Goal: Task Accomplishment & Management: Use online tool/utility

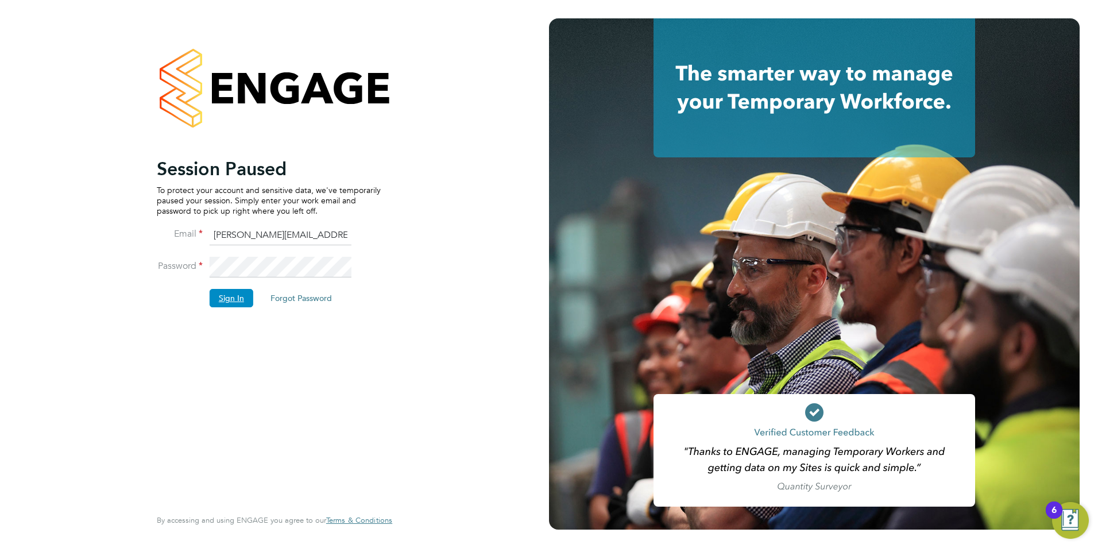
click at [238, 294] on button "Sign In" at bounding box center [232, 298] width 44 height 18
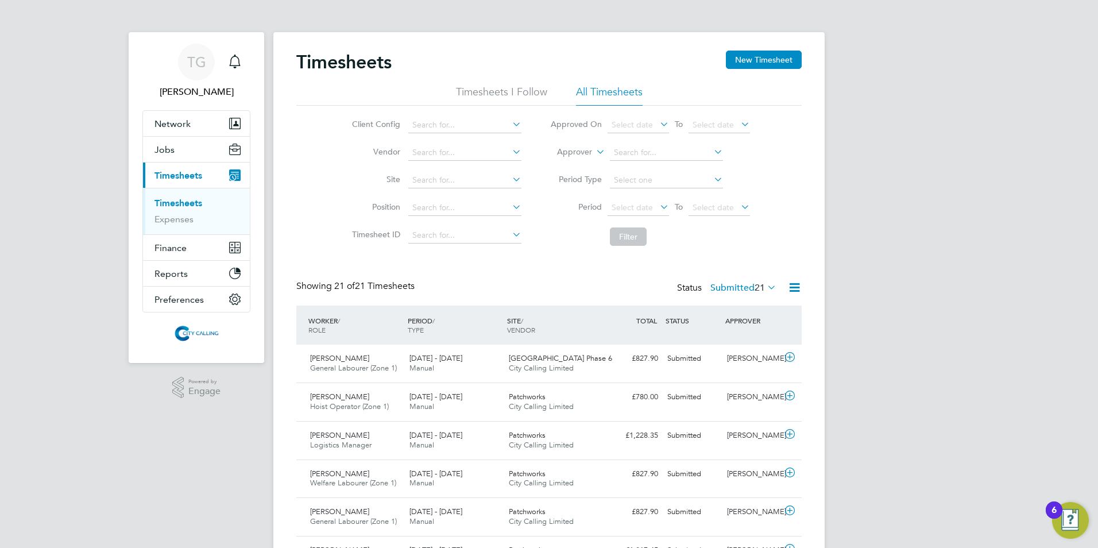
click at [617, 203] on span "Select date" at bounding box center [632, 207] width 41 height 10
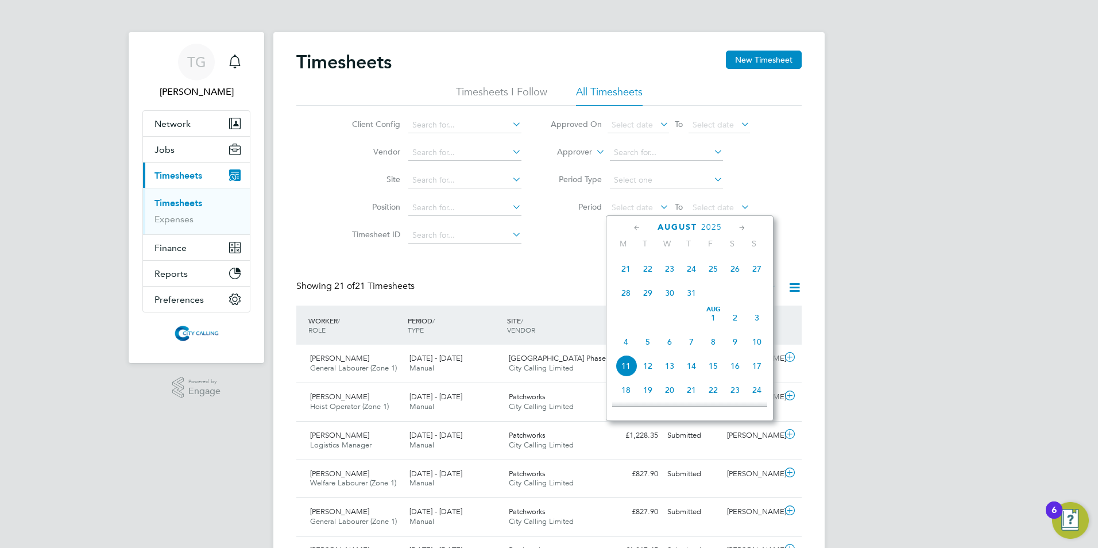
drag, startPoint x: 628, startPoint y: 299, endPoint x: 645, endPoint y: 283, distance: 22.8
click at [628, 298] on span "28" at bounding box center [626, 293] width 22 height 22
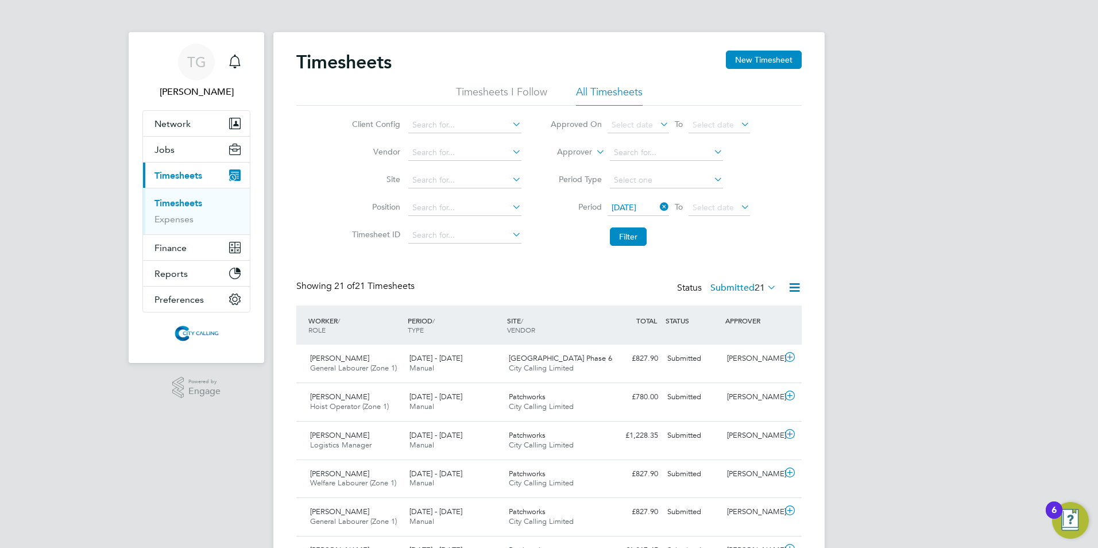
click at [703, 209] on span "Select date" at bounding box center [713, 207] width 41 height 10
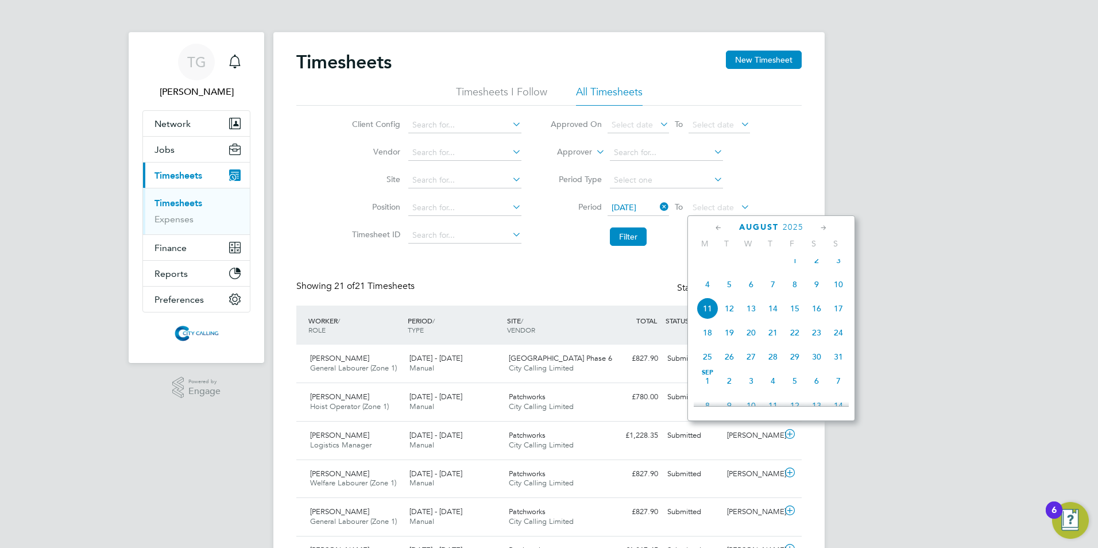
click at [840, 269] on span "3" at bounding box center [839, 260] width 22 height 22
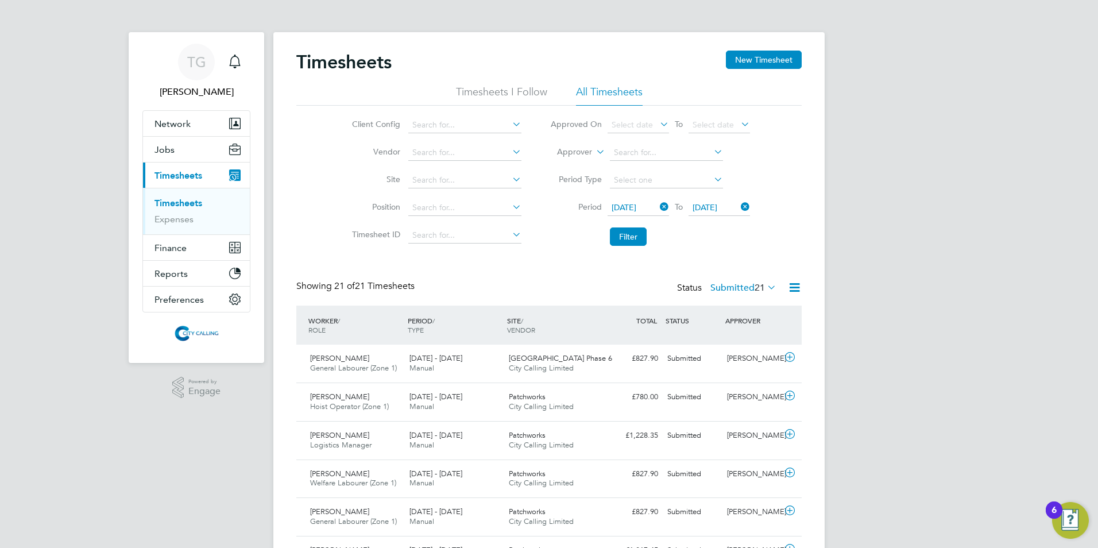
click at [626, 236] on button "Filter" at bounding box center [628, 236] width 37 height 18
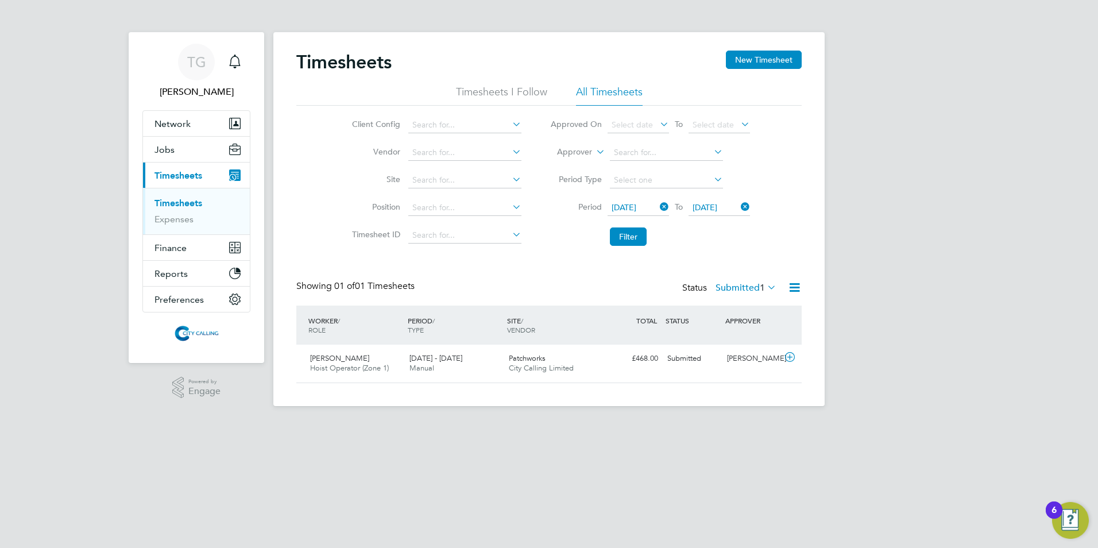
click at [629, 240] on button "Filter" at bounding box center [628, 236] width 37 height 18
click at [628, 235] on button "Filter" at bounding box center [628, 236] width 37 height 18
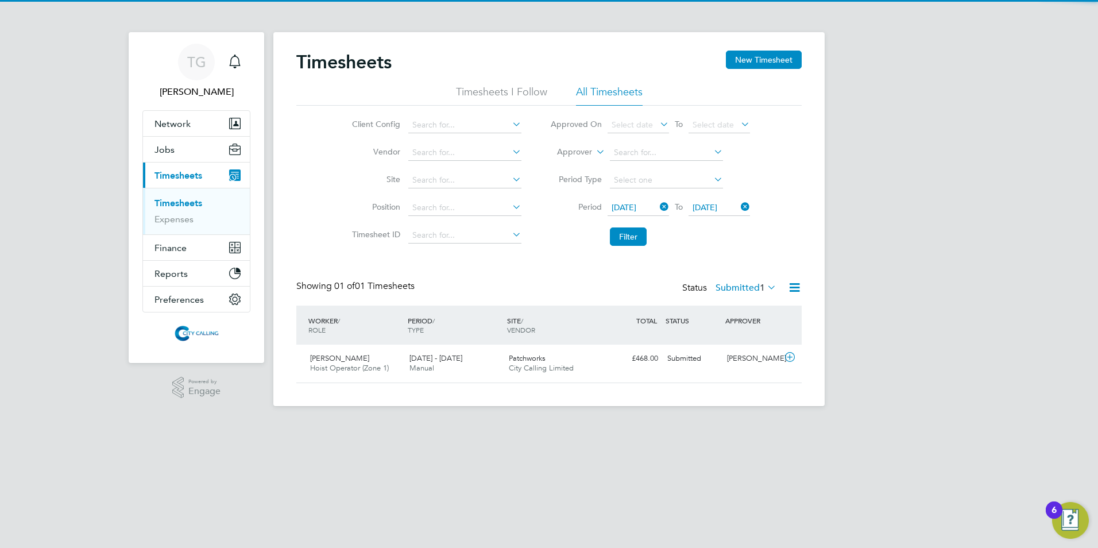
click at [628, 234] on button "Filter" at bounding box center [628, 236] width 37 height 18
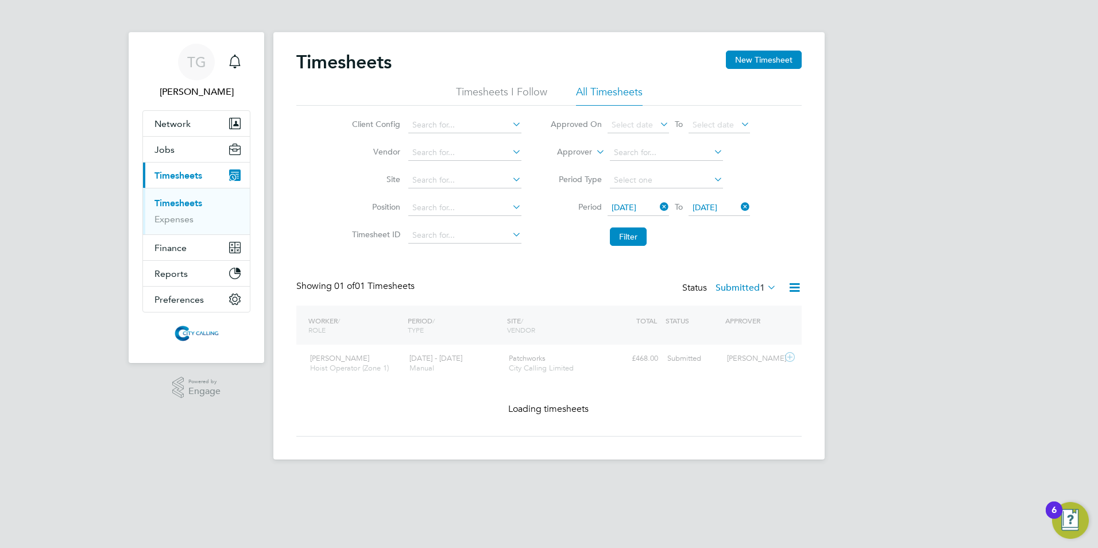
click at [628, 234] on button "Filter" at bounding box center [628, 236] width 37 height 18
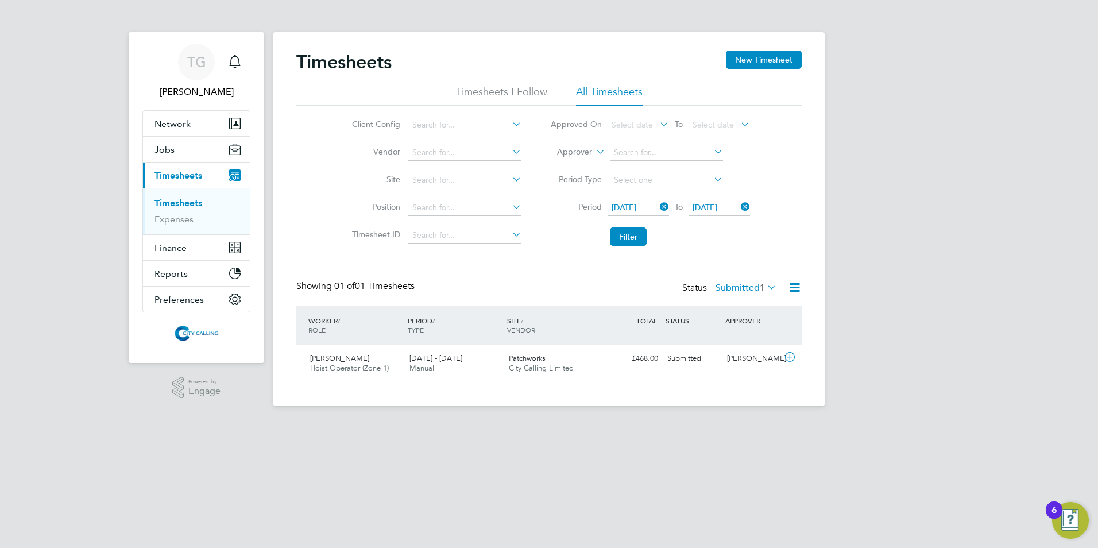
click at [628, 234] on button "Filter" at bounding box center [628, 236] width 37 height 18
click at [626, 233] on button "Filter" at bounding box center [628, 236] width 37 height 18
